Goal: Information Seeking & Learning: Understand process/instructions

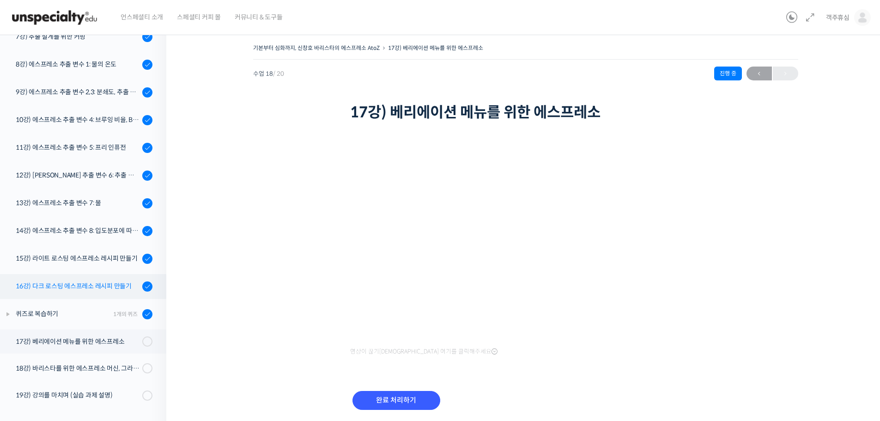
scroll to position [296, 0]
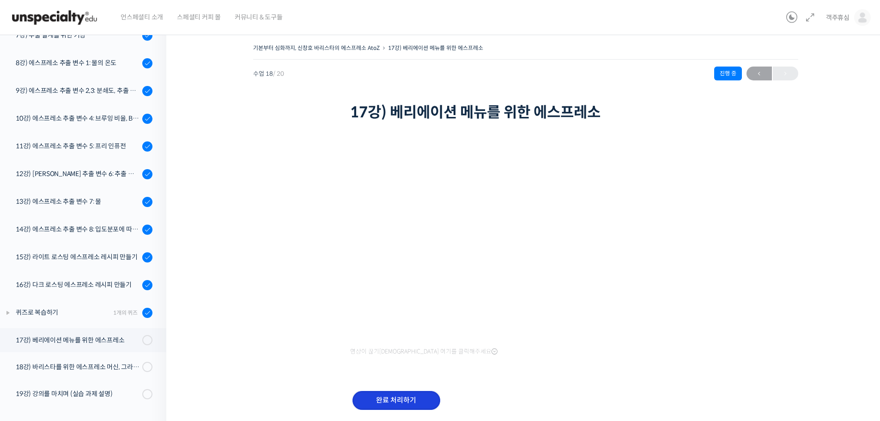
click at [402, 395] on input "완료 처리하기" at bounding box center [397, 400] width 88 height 19
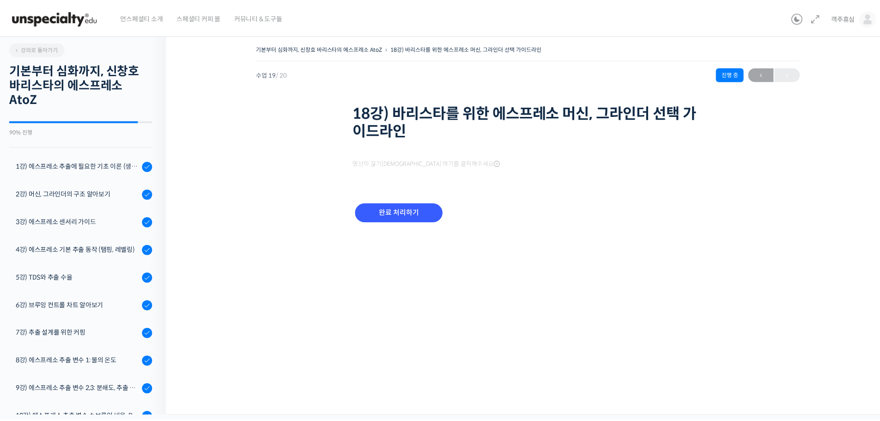
scroll to position [297, 0]
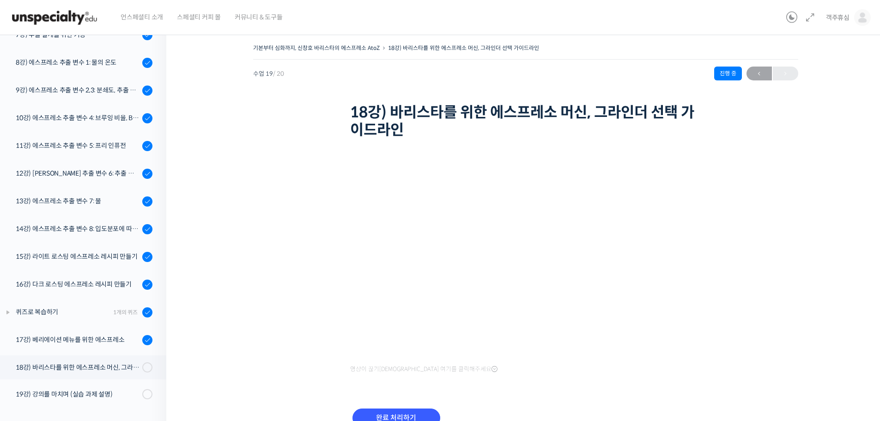
click at [763, 177] on div "기본부터 심화까지, 신창호 바리스타의 에스프레소 AtoZ 18강) 바리스타를 위한 에스프레소 머신, 그라인더 선택 가이드라인 진행 중 수업 1…" at bounding box center [526, 247] width 626 height 410
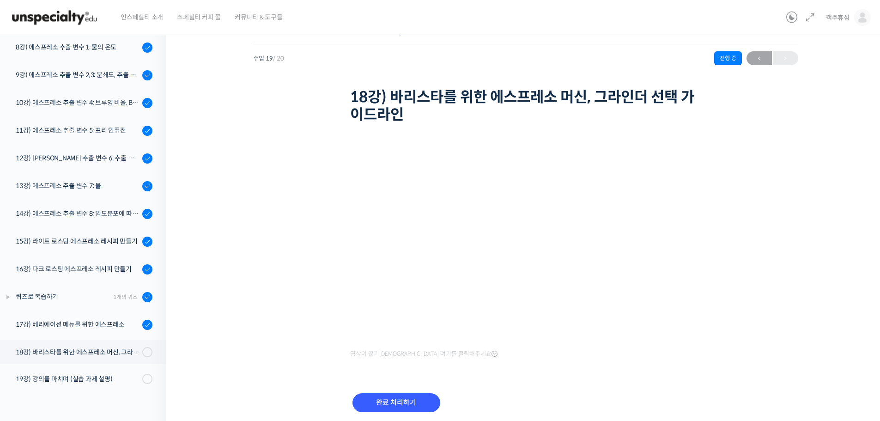
scroll to position [50, 0]
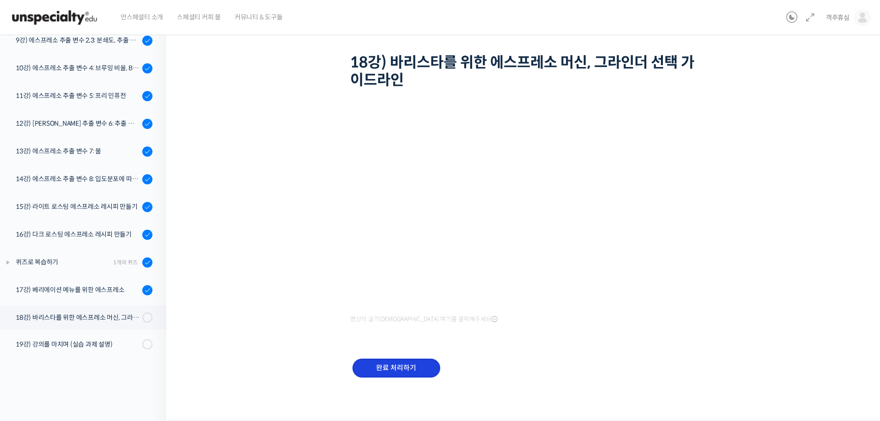
click at [397, 366] on input "완료 처리하기" at bounding box center [397, 368] width 88 height 19
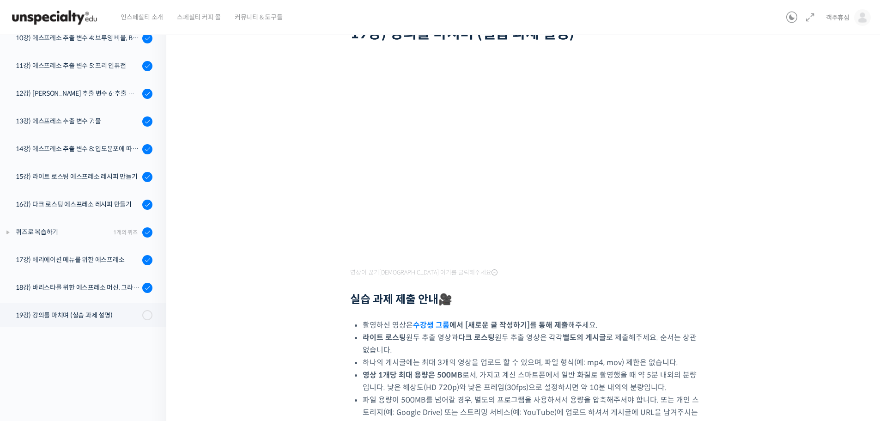
scroll to position [139, 0]
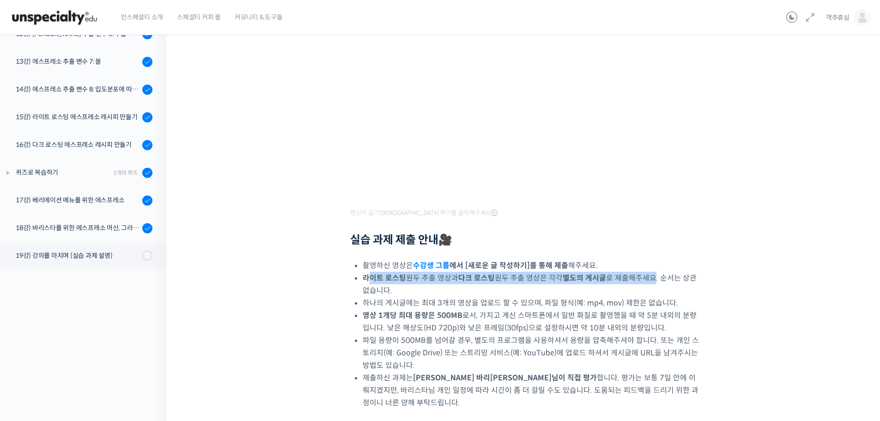
drag, startPoint x: 369, startPoint y: 279, endPoint x: 656, endPoint y: 280, distance: 287.0
click at [656, 280] on li "라이트 로스팅 원두 추출 영상과 다크 로스팅 원두 추출 영상은 각각 별도의 게시글 로 제출해주세요. 순서는 상관 없습니다." at bounding box center [532, 284] width 339 height 25
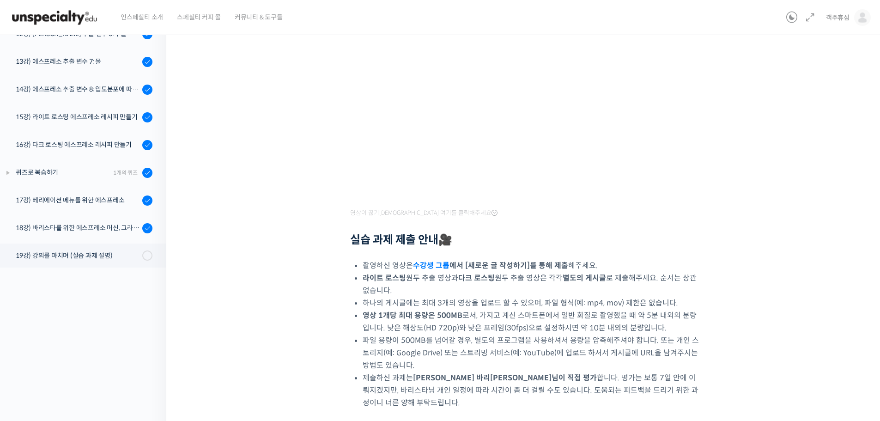
click at [632, 301] on li "하나의 게시글에는 최대 3개의 영상을 업로드 할 수 있으며, 파일 형식(예: mp4, mov) 제한은 없습니다." at bounding box center [532, 303] width 339 height 12
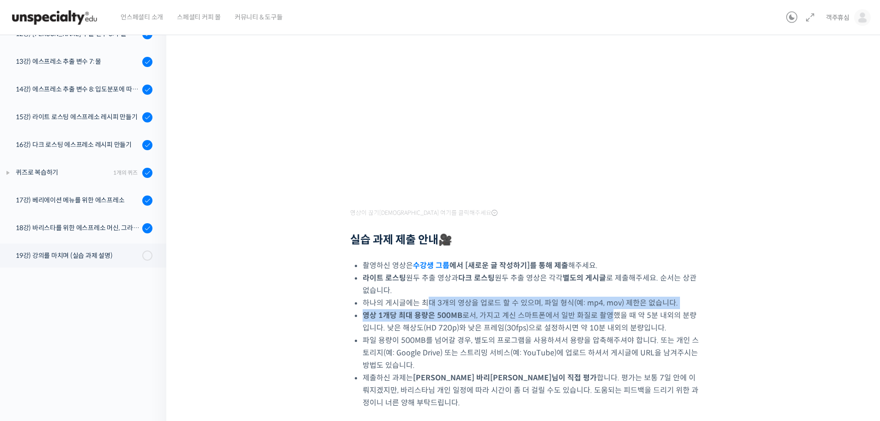
drag, startPoint x: 426, startPoint y: 299, endPoint x: 606, endPoint y: 314, distance: 180.8
click at [606, 314] on ul "촬영하신 영상은 수강생 그룹 에서 [새로운 글 작성하기]를 통해 제출 해주세요. 라이트 로스팅 원두 추출 영상과 다크 로스팅 원두 추출 영상은…" at bounding box center [532, 334] width 339 height 150
click at [603, 315] on li "영상 1개당 최대 용량은 500MB 로서, 가지고 계신 스마트폰에서 일반 화질로 촬영했을 때 약 5분 내외의 분량입니다. 낮은 해상도(HD 7…" at bounding box center [532, 321] width 339 height 25
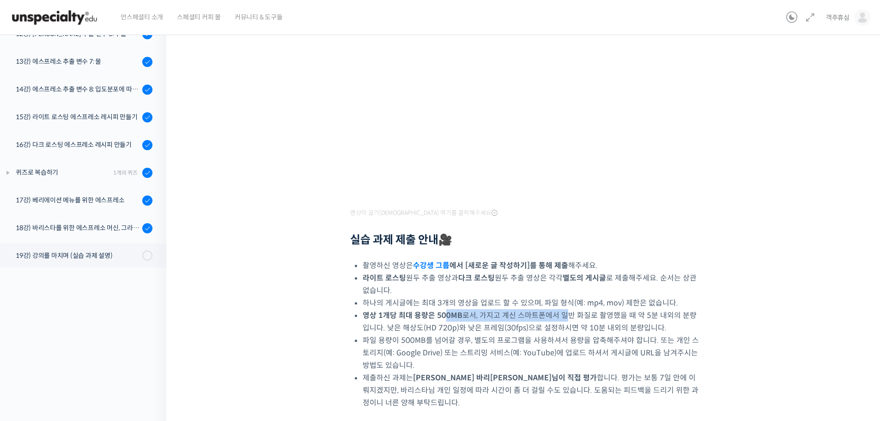
drag, startPoint x: 443, startPoint y: 320, endPoint x: 561, endPoint y: 319, distance: 117.9
click at [561, 319] on li "영상 1개당 최대 용량은 500MB 로서, 가지고 계신 스마트폰에서 일반 화질로 촬영했을 때 약 5분 내외의 분량입니다. 낮은 해상도(HD 7…" at bounding box center [532, 321] width 339 height 25
click at [562, 319] on li "영상 1개당 최대 용량은 500MB 로서, 가지고 계신 스마트폰에서 일반 화질로 촬영했을 때 약 5분 내외의 분량입니다. 낮은 해상도(HD 7…" at bounding box center [532, 321] width 339 height 25
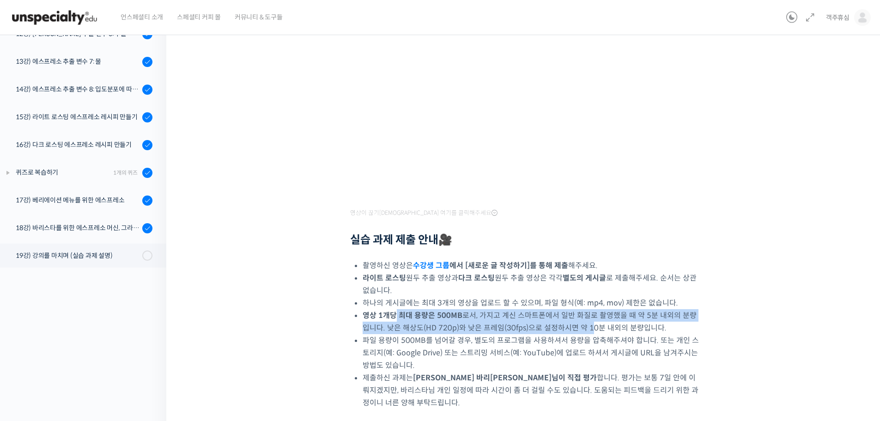
drag, startPoint x: 393, startPoint y: 318, endPoint x: 575, endPoint y: 326, distance: 182.3
click at [575, 326] on li "영상 1개당 최대 용량은 500MB 로서, 가지고 계신 스마트폰에서 일반 화질로 촬영했을 때 약 5분 내외의 분량입니다. 낮은 해상도(HD 7…" at bounding box center [532, 321] width 339 height 25
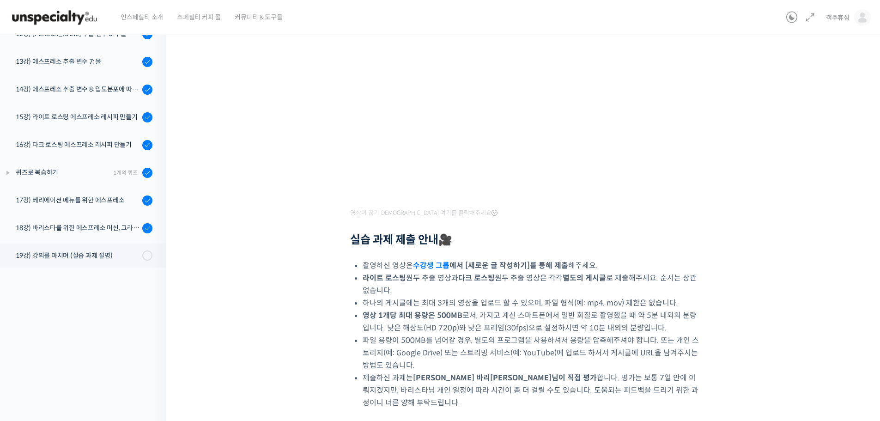
click at [580, 327] on li "영상 1개당 최대 용량은 500MB 로서, 가지고 계신 스마트폰에서 일반 화질로 촬영했을 때 약 5분 내외의 분량입니다. 낮은 해상도(HD 7…" at bounding box center [532, 321] width 339 height 25
drag, startPoint x: 464, startPoint y: 327, endPoint x: 571, endPoint y: 333, distance: 107.8
click at [548, 329] on li "영상 1개당 최대 용량은 500MB 로서, 가지고 계신 스마트폰에서 일반 화질로 촬영했을 때 약 5분 내외의 분량입니다. 낮은 해상도(HD 7…" at bounding box center [532, 321] width 339 height 25
click at [473, 336] on li "파일 용량이 500MB를 넘어갈 경우, 별도의 프로그램을 사용하셔서 용량을 압축해주셔야 합니다. 또는 개인 스토리지(예: Google Driv…" at bounding box center [532, 352] width 339 height 37
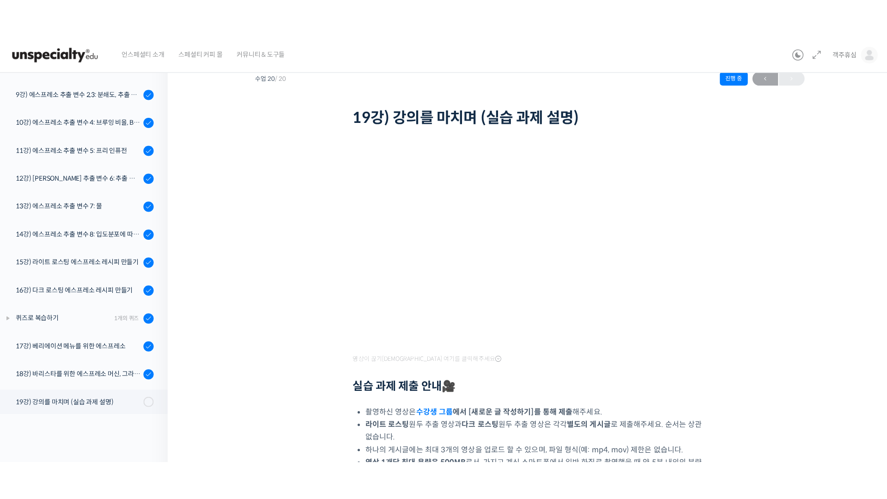
scroll to position [0, 0]
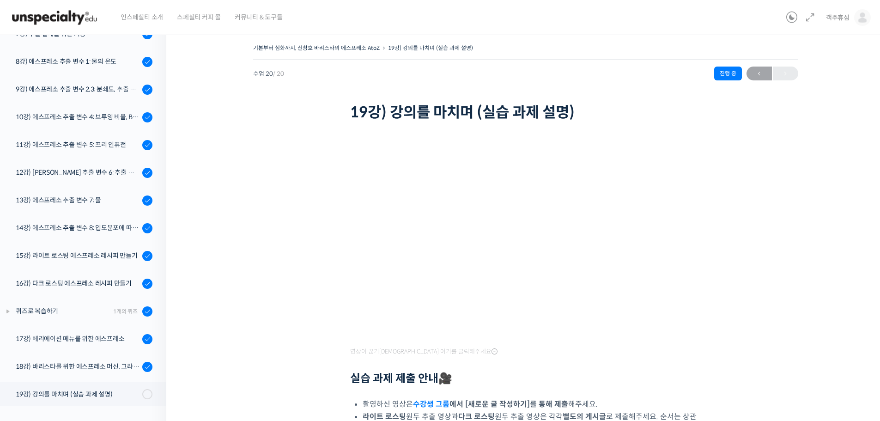
click at [356, 344] on div "영상이 끊기신다면 여기를 클릭해주세요 실습 과제 제출 안내 🎥 촬영하신 영상은 수강생 그룹 에서 [새로운 글 작성하기]를 통해 제출 해주세요.…" at bounding box center [525, 370] width 351 height 457
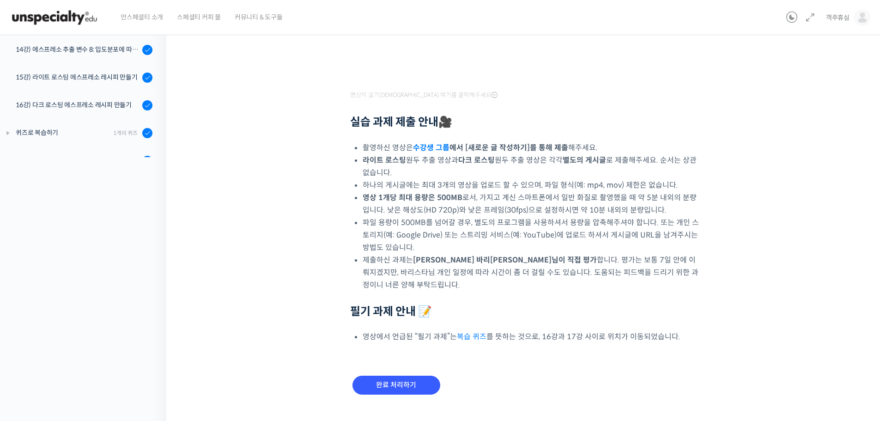
scroll to position [261, 0]
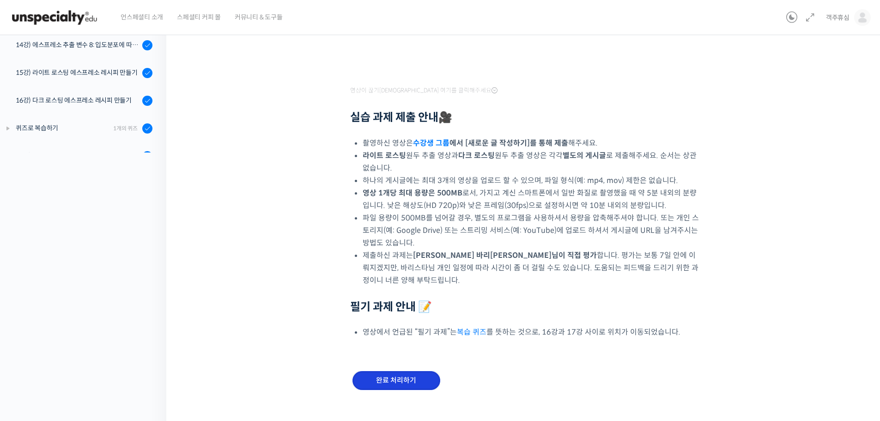
click at [408, 371] on input "완료 처리하기" at bounding box center [397, 380] width 88 height 19
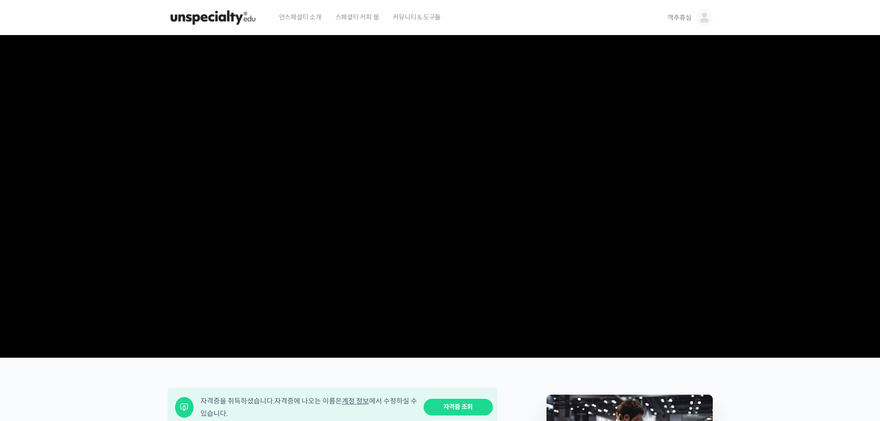
drag, startPoint x: 484, startPoint y: 283, endPoint x: 308, endPoint y: 51, distance: 291.5
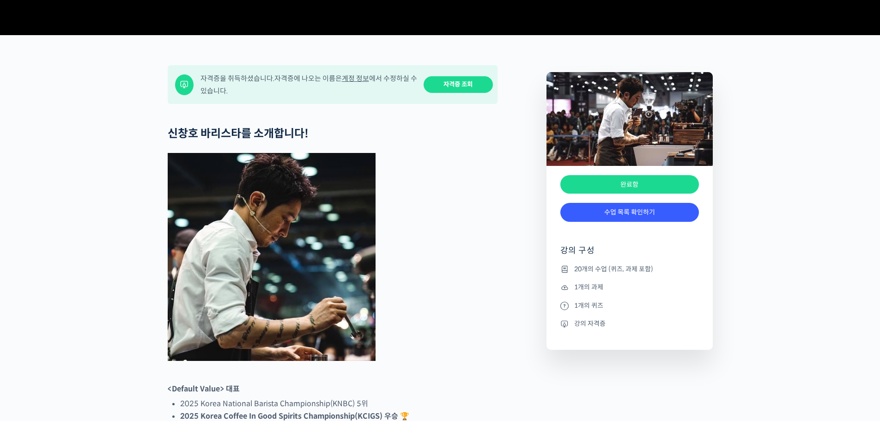
scroll to position [324, 0]
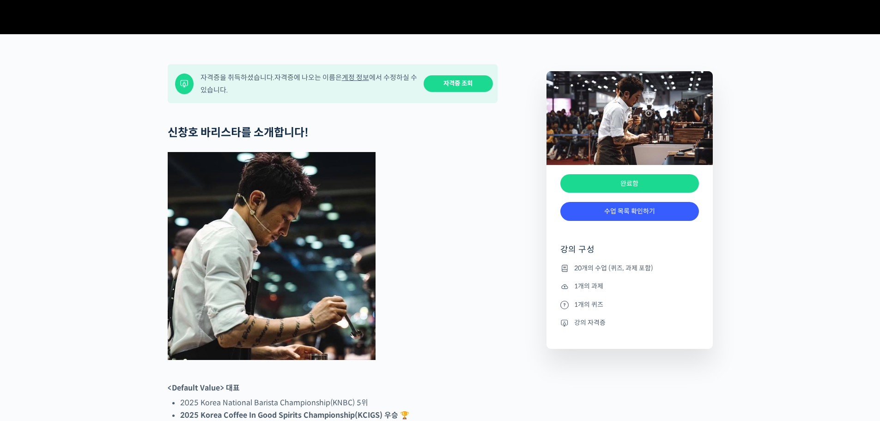
click at [470, 92] on link "자격증 조회" at bounding box center [458, 83] width 69 height 17
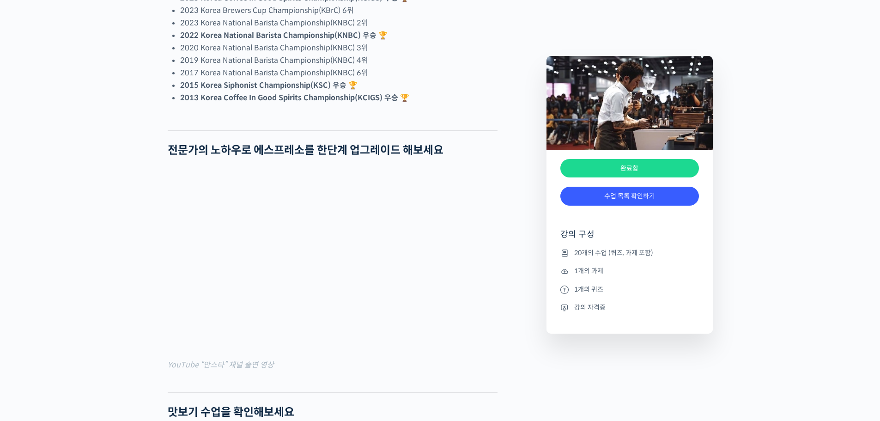
scroll to position [555, 0]
